Goal: Information Seeking & Learning: Learn about a topic

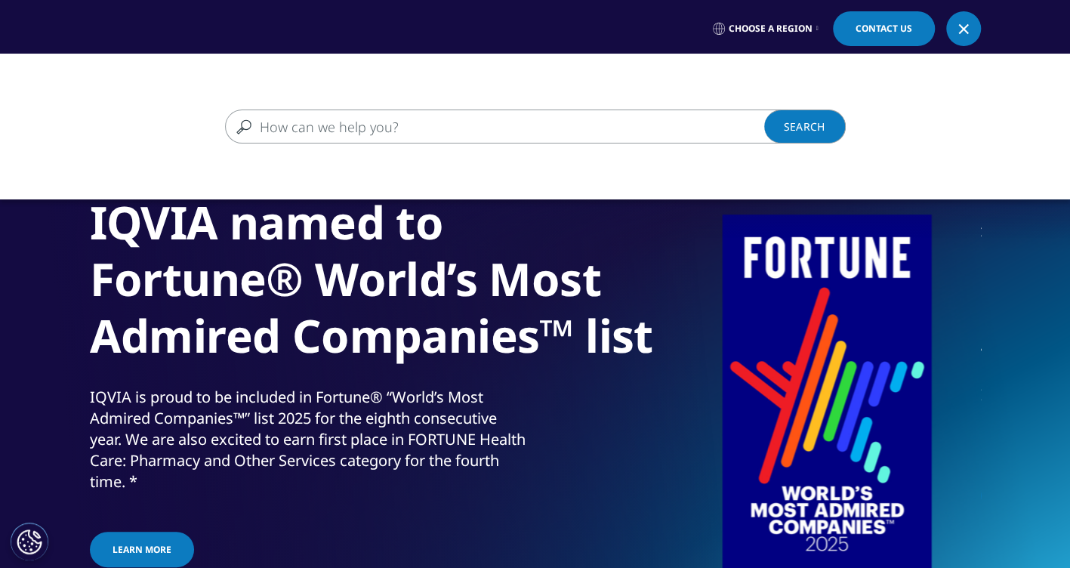
click at [962, 25] on div at bounding box center [964, 29] width 12 height 12
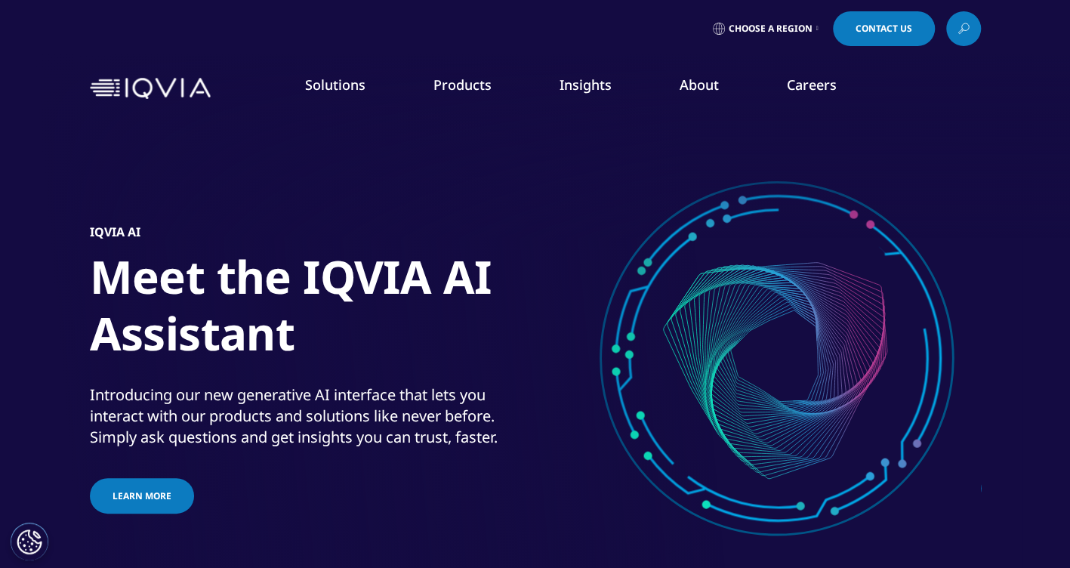
drag, startPoint x: 141, startPoint y: 263, endPoint x: 129, endPoint y: 282, distance: 23.1
click at [129, 282] on li "Real World Evidence" at bounding box center [154, 272] width 262 height 27
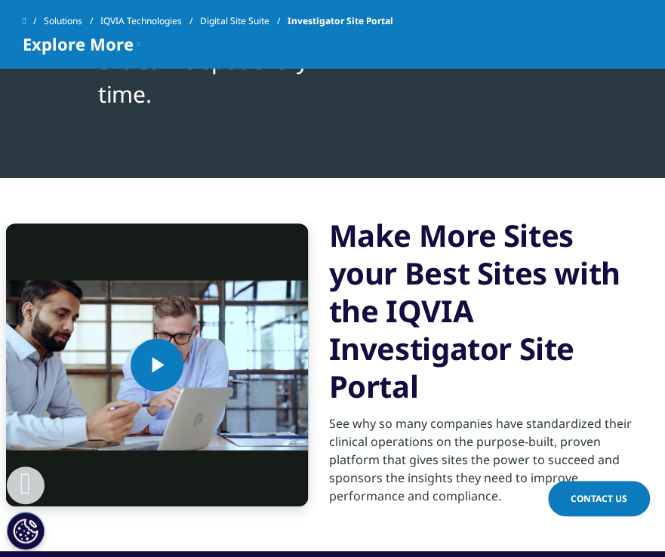
scroll to position [937, 0]
